Goal: Task Accomplishment & Management: Manage account settings

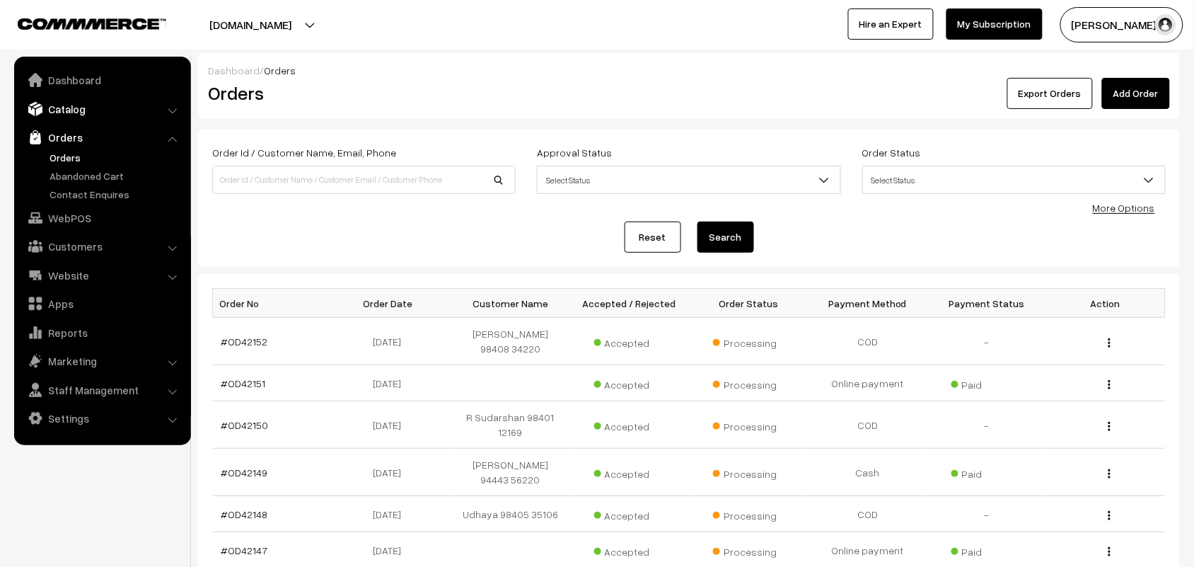
click at [79, 108] on link "Catalog" at bounding box center [102, 108] width 168 height 25
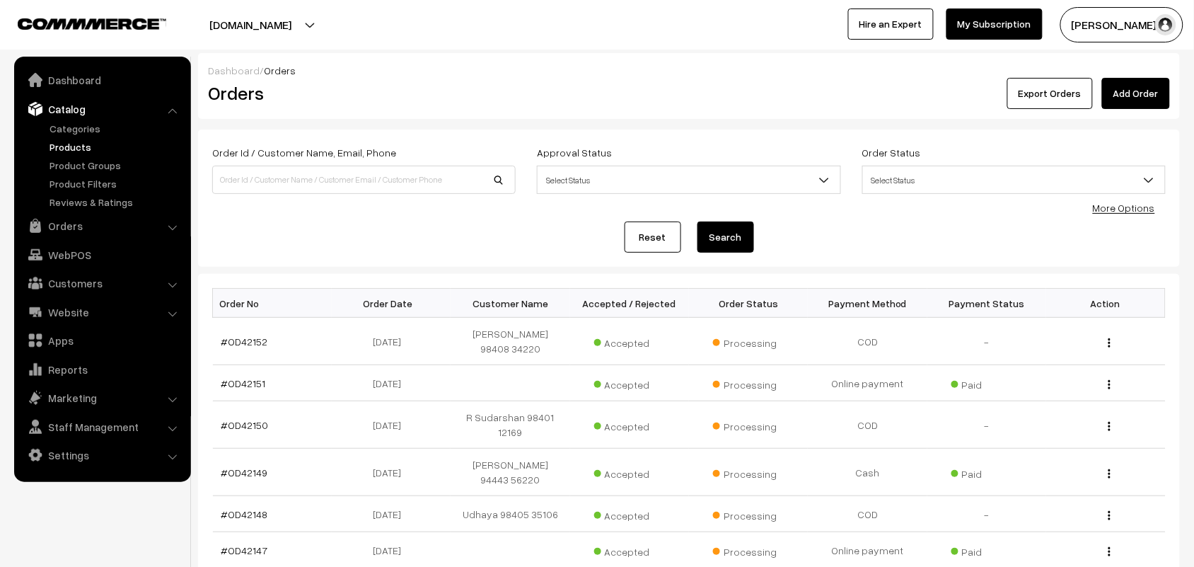
click at [79, 145] on link "Products" at bounding box center [116, 146] width 140 height 15
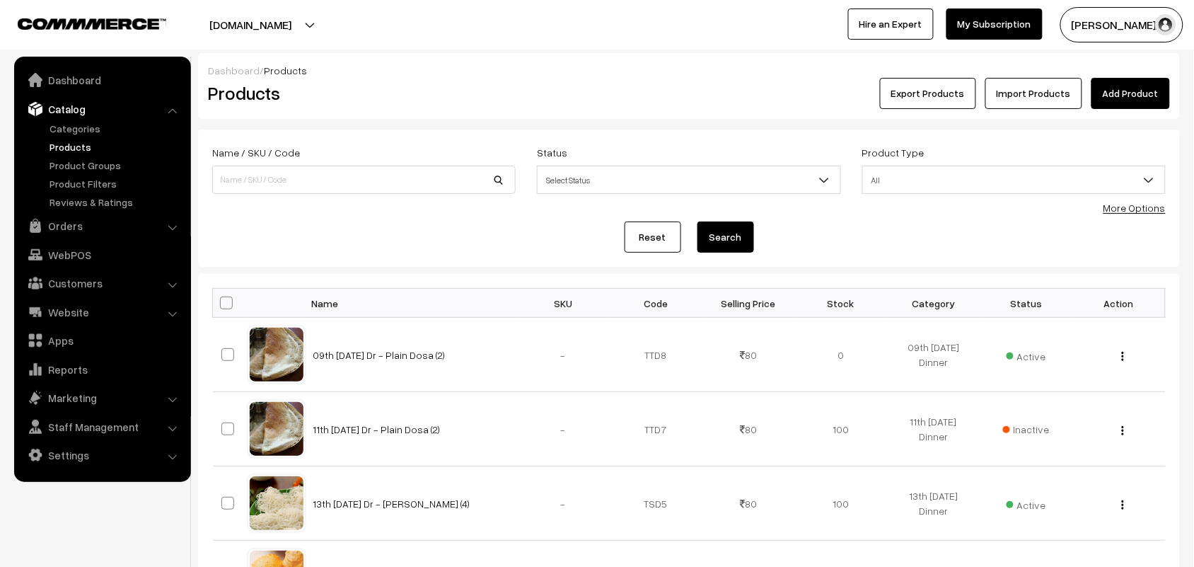
click at [1133, 206] on link "More Options" at bounding box center [1135, 208] width 62 height 12
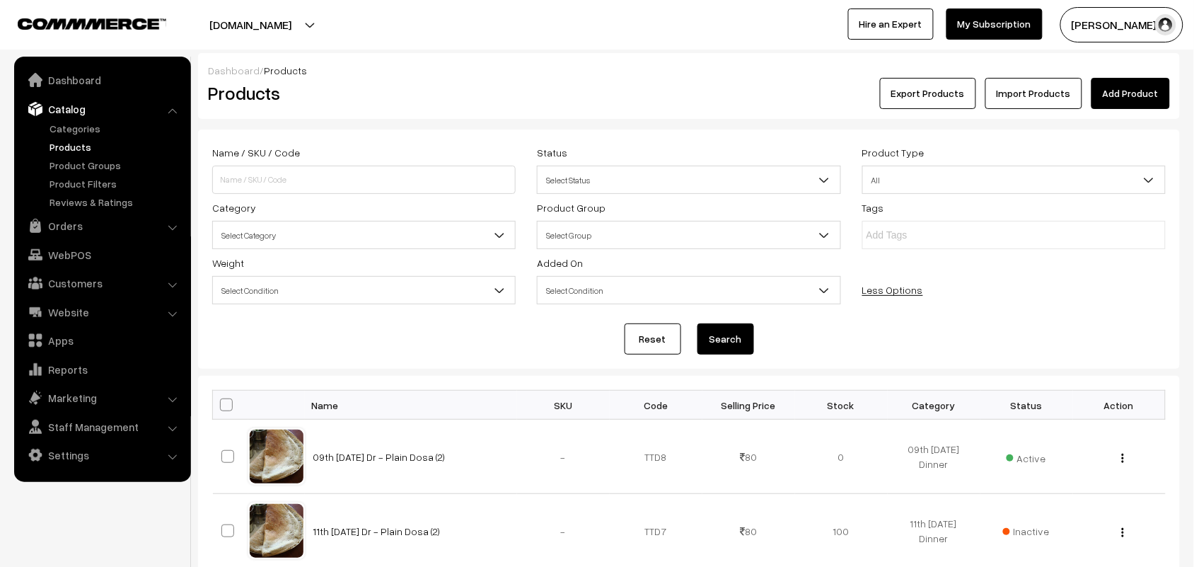
click at [1143, 200] on div "Tags" at bounding box center [1014, 224] width 325 height 50
click at [327, 241] on span "Select Category" at bounding box center [364, 235] width 302 height 25
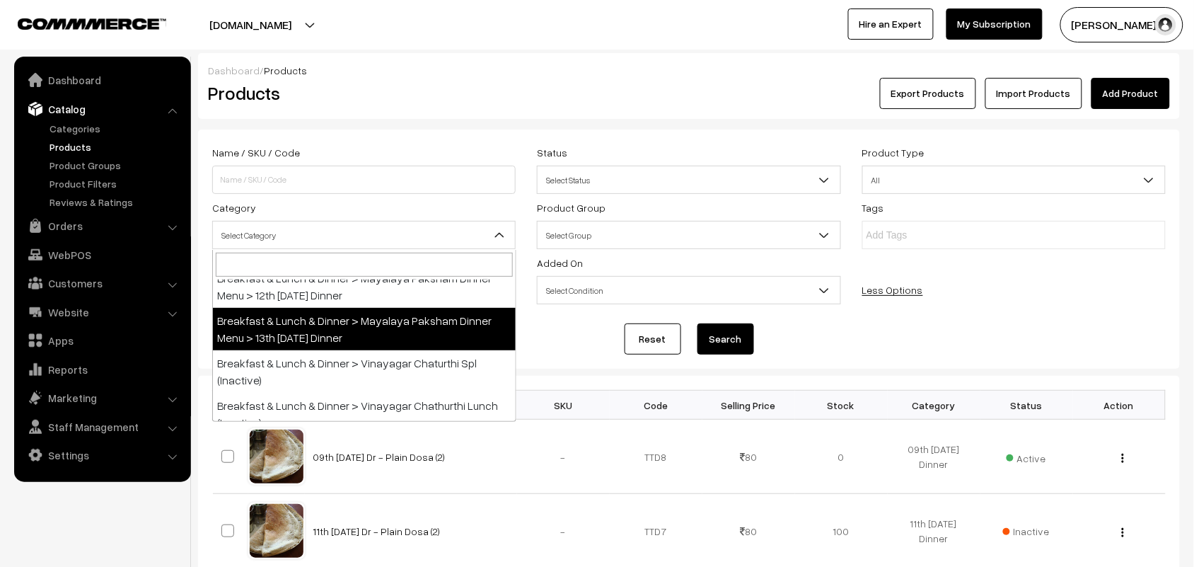
scroll to position [265, 0]
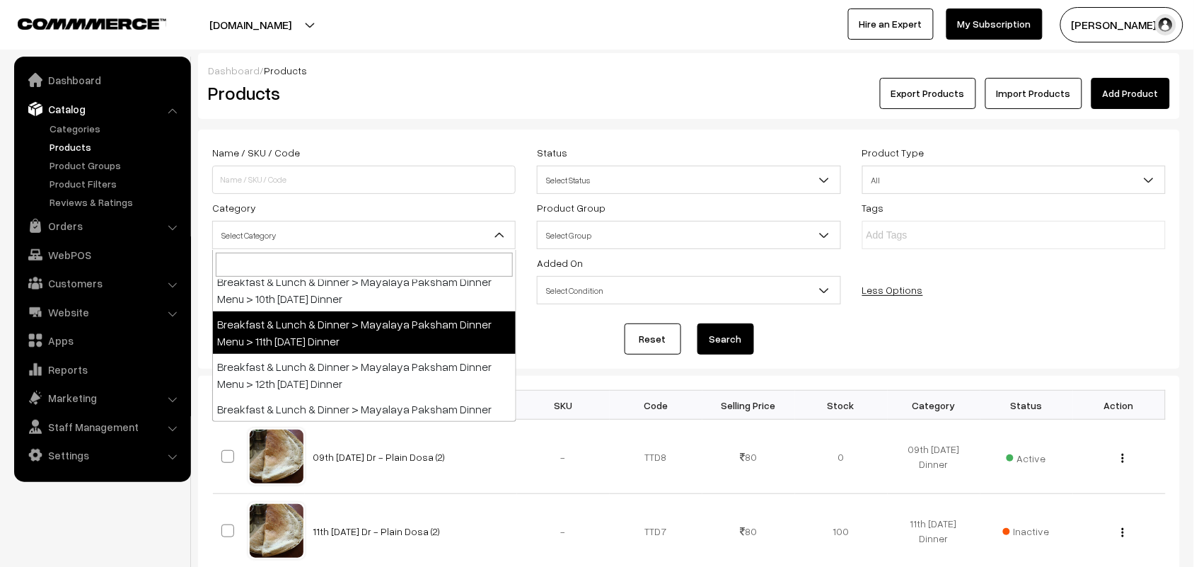
select select "104"
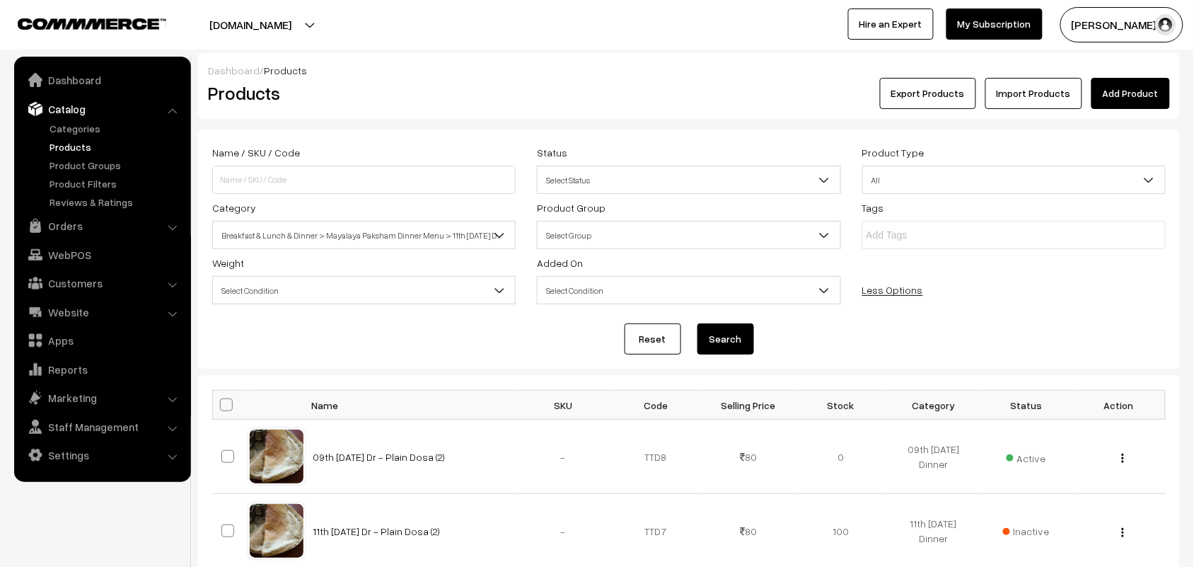
drag, startPoint x: 724, startPoint y: 345, endPoint x: 699, endPoint y: 348, distance: 25.0
click at [725, 345] on button "Search" at bounding box center [726, 338] width 57 height 31
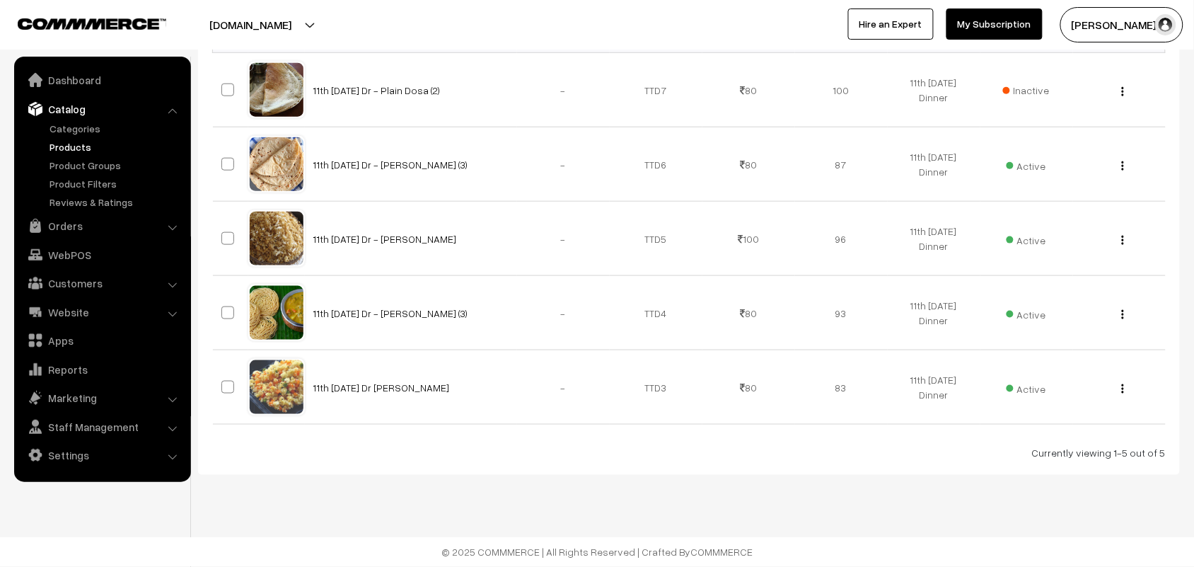
scroll to position [16, 0]
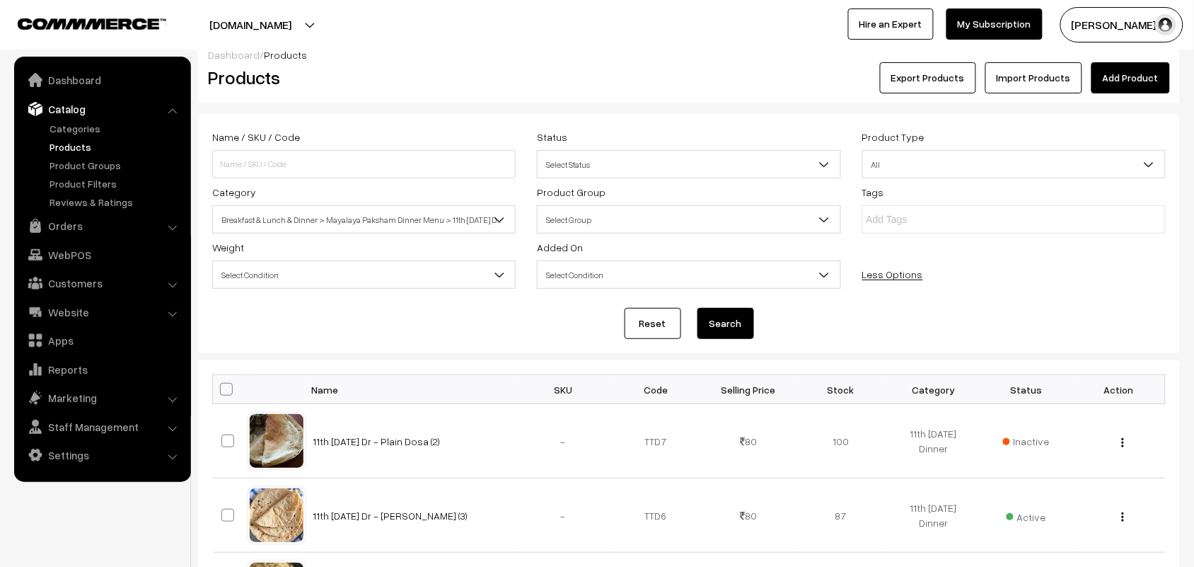
click at [226, 388] on span at bounding box center [226, 389] width 13 height 13
click at [222, 388] on input "checkbox" at bounding box center [217, 388] width 9 height 9
checkbox input "true"
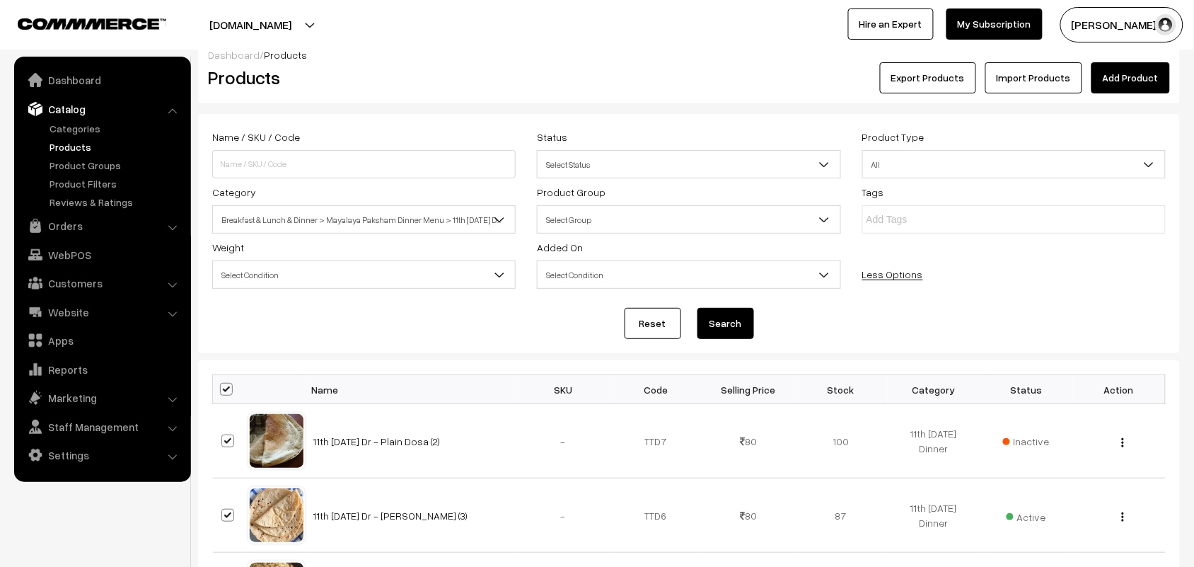
checkbox input "true"
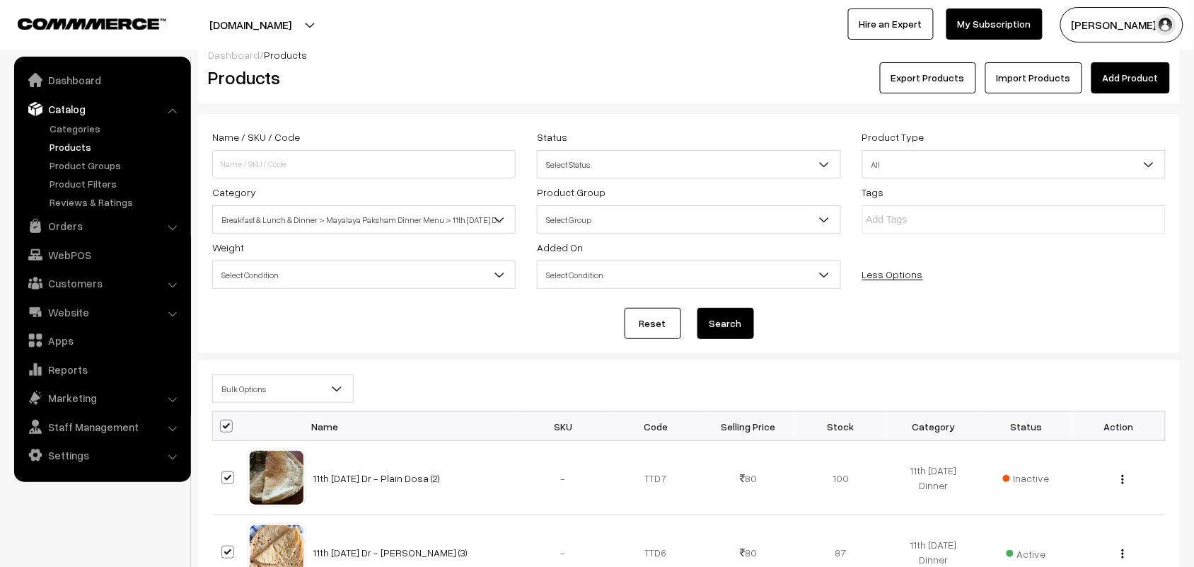
click at [239, 398] on span "Bulk Options" at bounding box center [283, 388] width 140 height 25
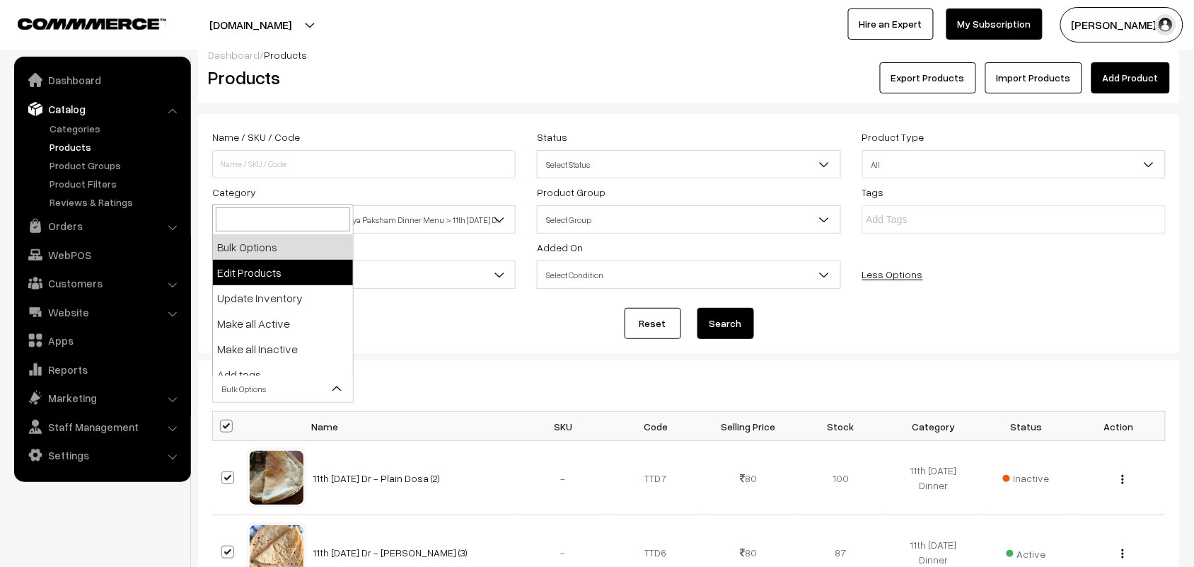
select select "editProduct"
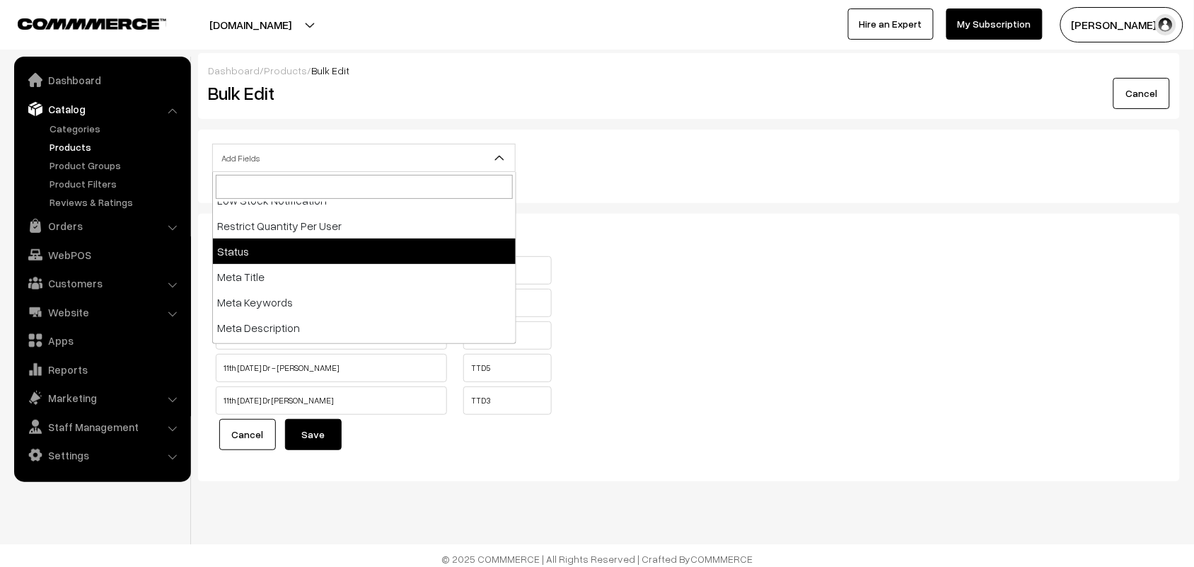
scroll to position [139, 0]
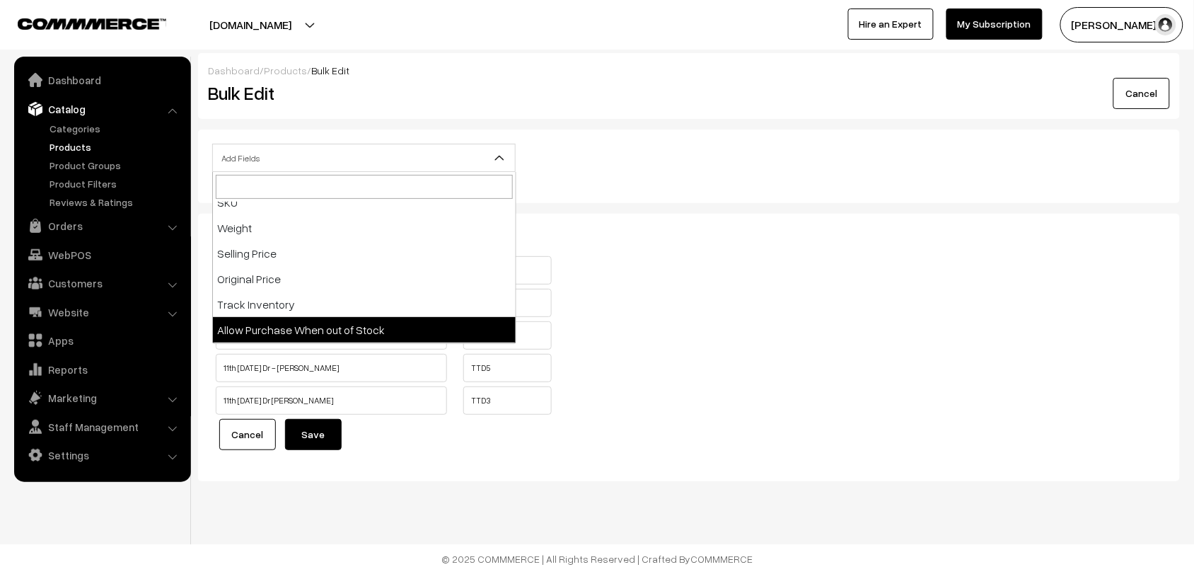
select select "allow-purchase"
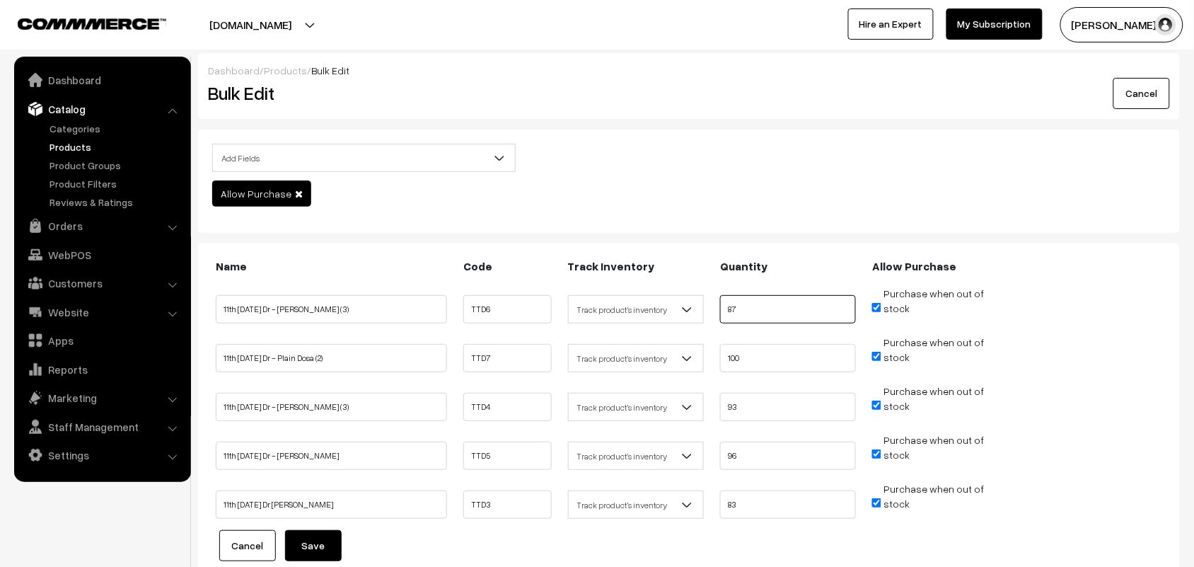
drag, startPoint x: 741, startPoint y: 302, endPoint x: 680, endPoint y: 317, distance: 63.3
click at [651, 302] on ul "11th Thursday Dr - Chappathi (3) TTD6 Don't track inventory 87" at bounding box center [689, 304] width 954 height 37
type input "0"
drag, startPoint x: 772, startPoint y: 352, endPoint x: 673, endPoint y: 352, distance: 99.0
click at [673, 352] on ul "11th Thursday Dr - Plain Dosa (2) TTD7 Don't track inventory 100" at bounding box center [689, 353] width 954 height 37
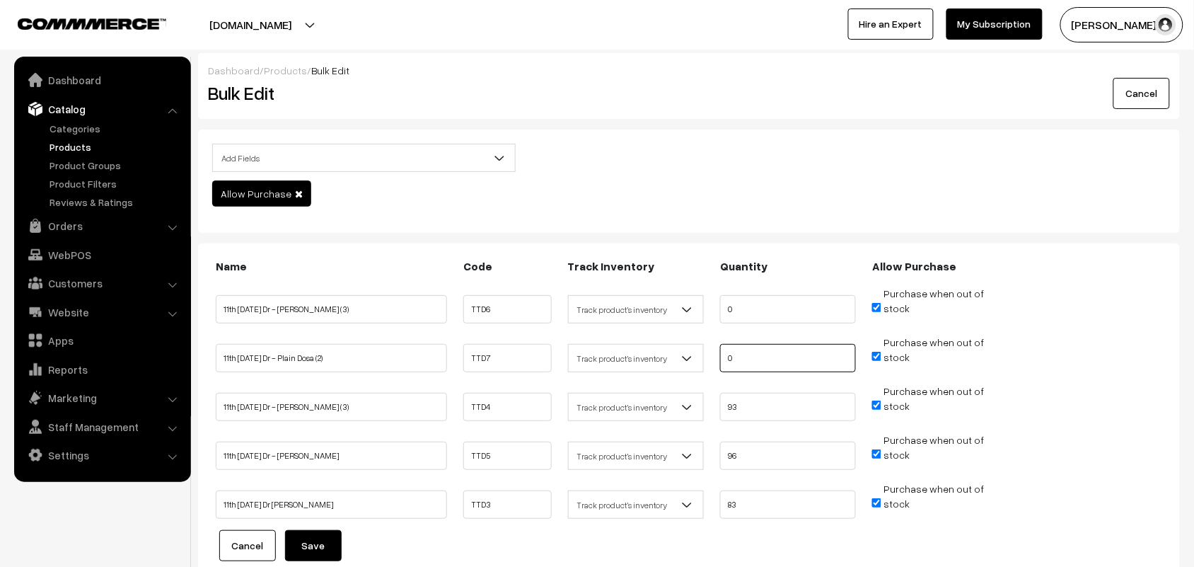
type input "0"
drag, startPoint x: 741, startPoint y: 407, endPoint x: 690, endPoint y: 432, distance: 56.0
click at [611, 415] on ul "11th Thursday Dr - Wheat Idiyappam (3) TTD4 Don't track inventory" at bounding box center [689, 401] width 954 height 37
type input "0"
drag, startPoint x: 750, startPoint y: 457, endPoint x: 630, endPoint y: 456, distance: 119.6
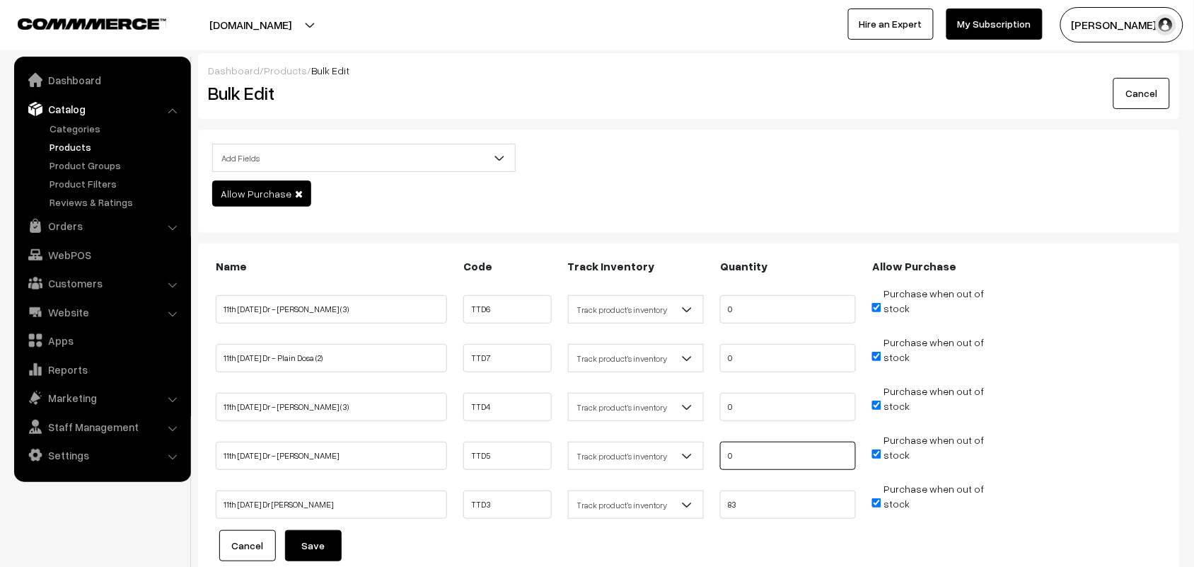
click at [630, 456] on ul "11th Thursday Dr - Wheat Puttu TTD5 Don't track inventory 0 stock" at bounding box center [689, 450] width 954 height 37
type input "0"
drag, startPoint x: 758, startPoint y: 507, endPoint x: 695, endPoint y: 511, distance: 63.1
click at [664, 511] on ul "11th Thursday Dr Idly Uppuma TTD3 Don't track inventory 83 stock" at bounding box center [689, 499] width 954 height 37
type input "0"
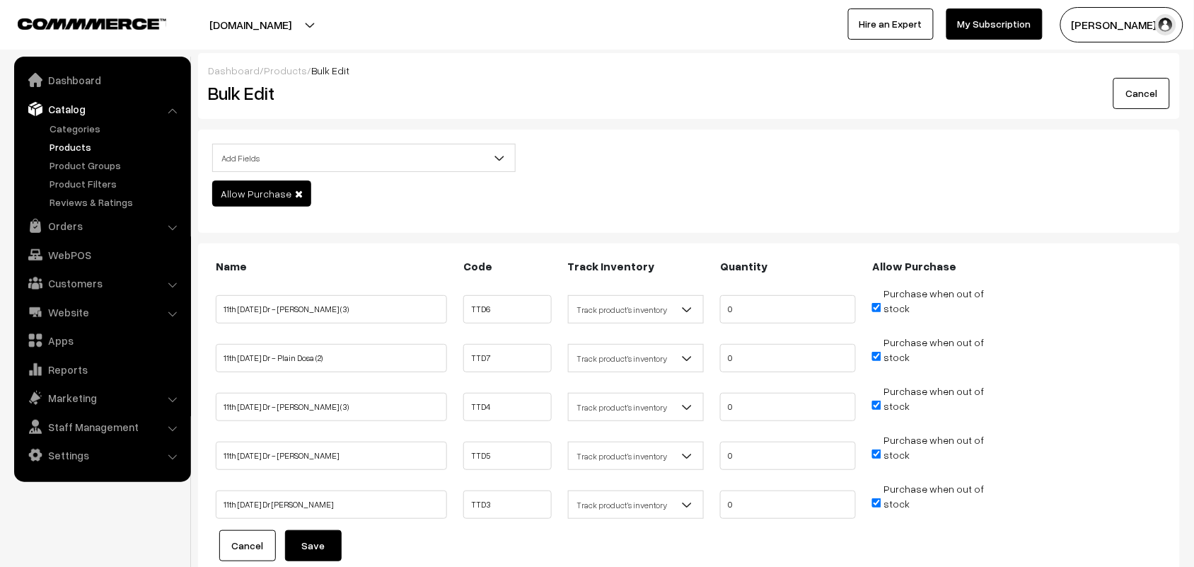
click at [879, 305] on input "Purchase when out of stock" at bounding box center [876, 307] width 9 height 9
checkbox input "false"
click at [883, 352] on span "Purchase when out of stock" at bounding box center [928, 356] width 112 height 14
click at [872, 357] on li "Purchase when out of stock" at bounding box center [940, 352] width 143 height 35
click at [876, 354] on input "Purchase when out of stock" at bounding box center [876, 356] width 9 height 9
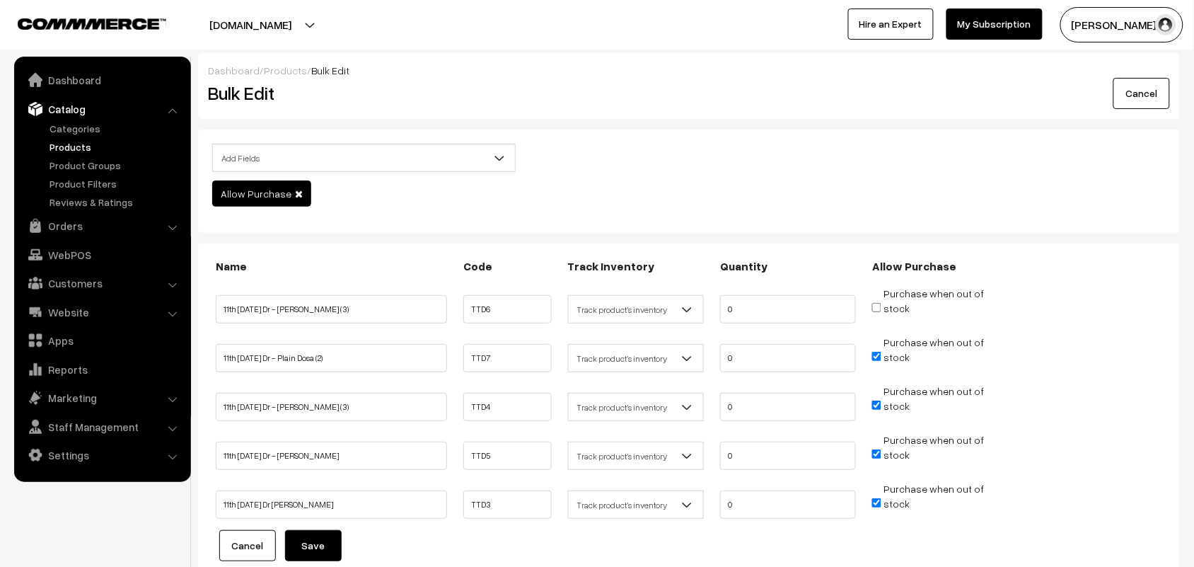
checkbox input "false"
click at [876, 402] on input "Purchase when out of stock" at bounding box center [876, 404] width 9 height 9
checkbox input "false"
click at [879, 449] on input "Purchase when out of stock" at bounding box center [876, 453] width 9 height 9
checkbox input "false"
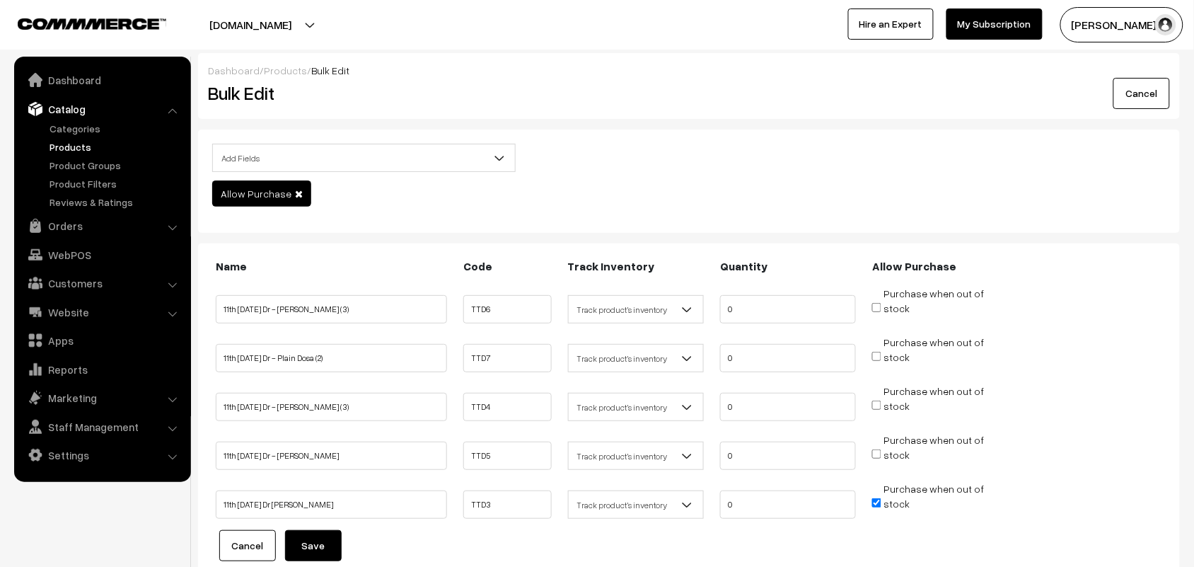
click at [878, 503] on input "Purchase when out of stock" at bounding box center [876, 502] width 9 height 9
checkbox input "false"
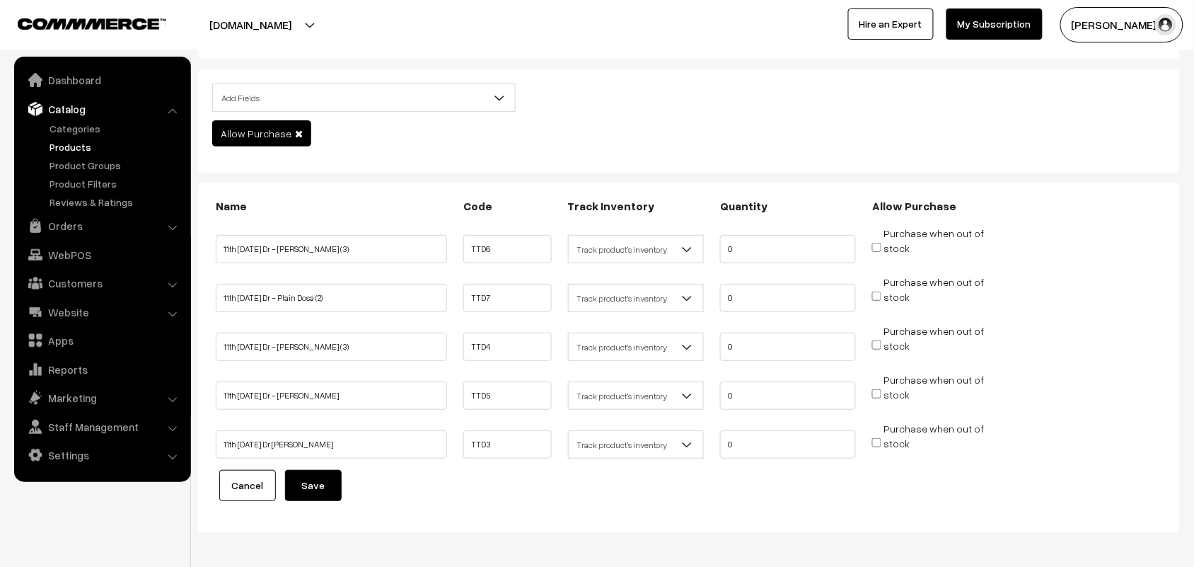
scroll to position [114, 0]
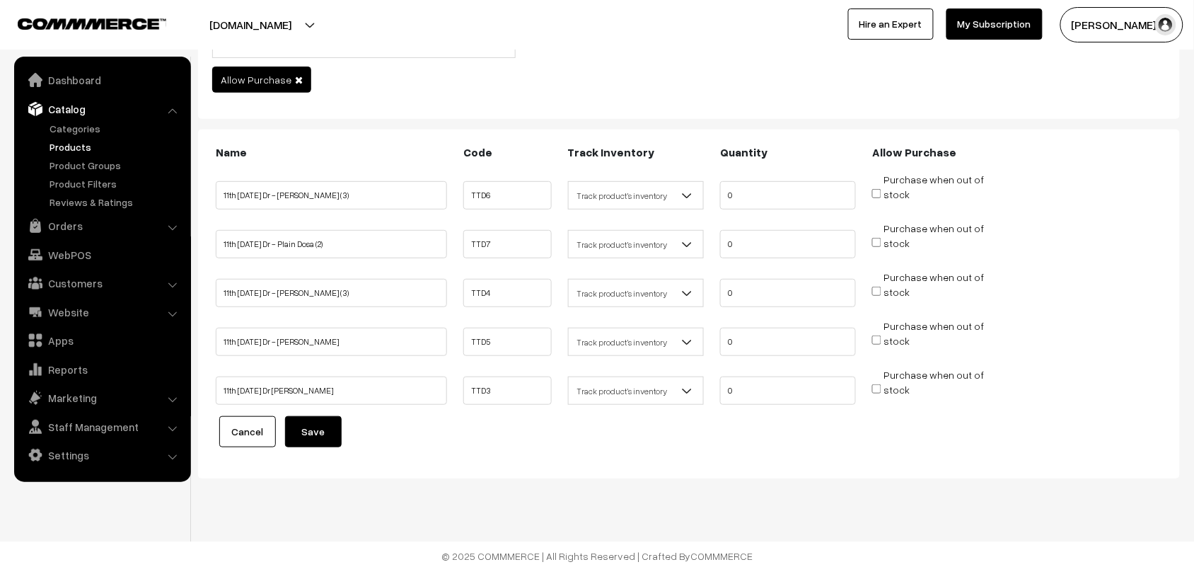
click at [332, 437] on button "Save" at bounding box center [313, 431] width 57 height 31
